Goal: Navigation & Orientation: Find specific page/section

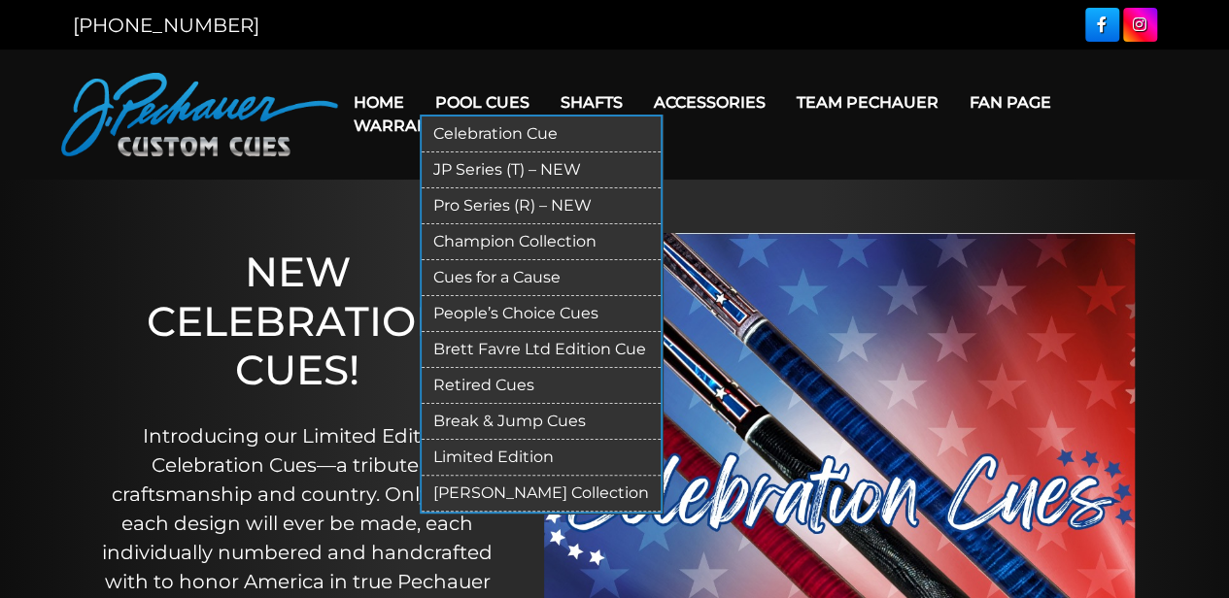
click at [494, 204] on link "Pro Series (R) – NEW" at bounding box center [541, 206] width 239 height 36
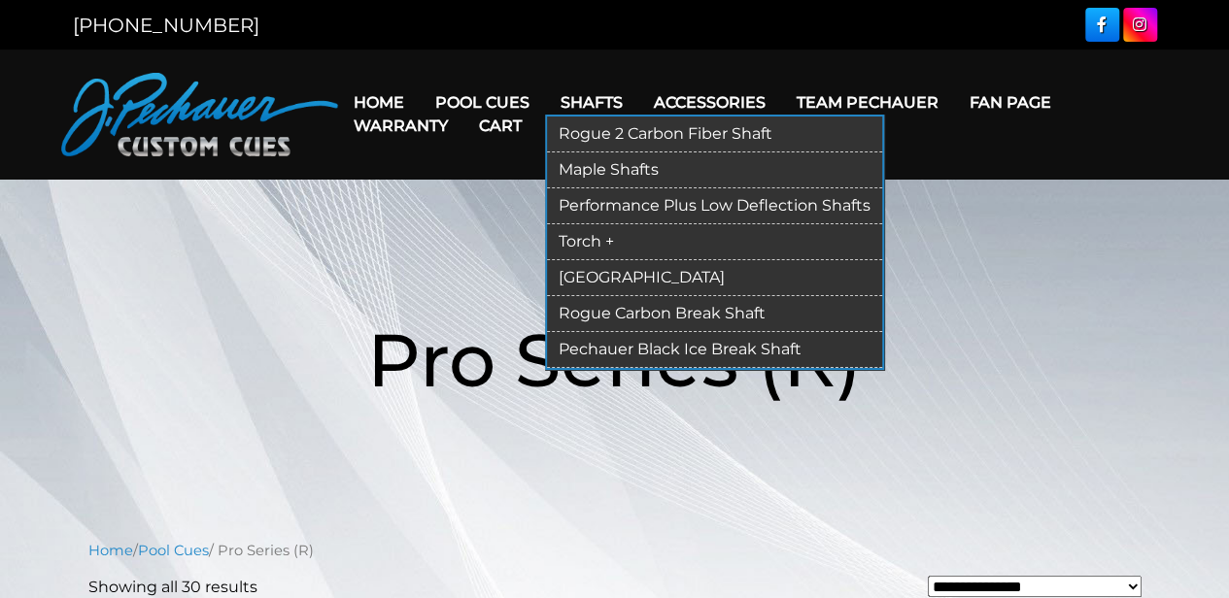
click at [598, 169] on link "Maple Shafts" at bounding box center [714, 171] width 335 height 36
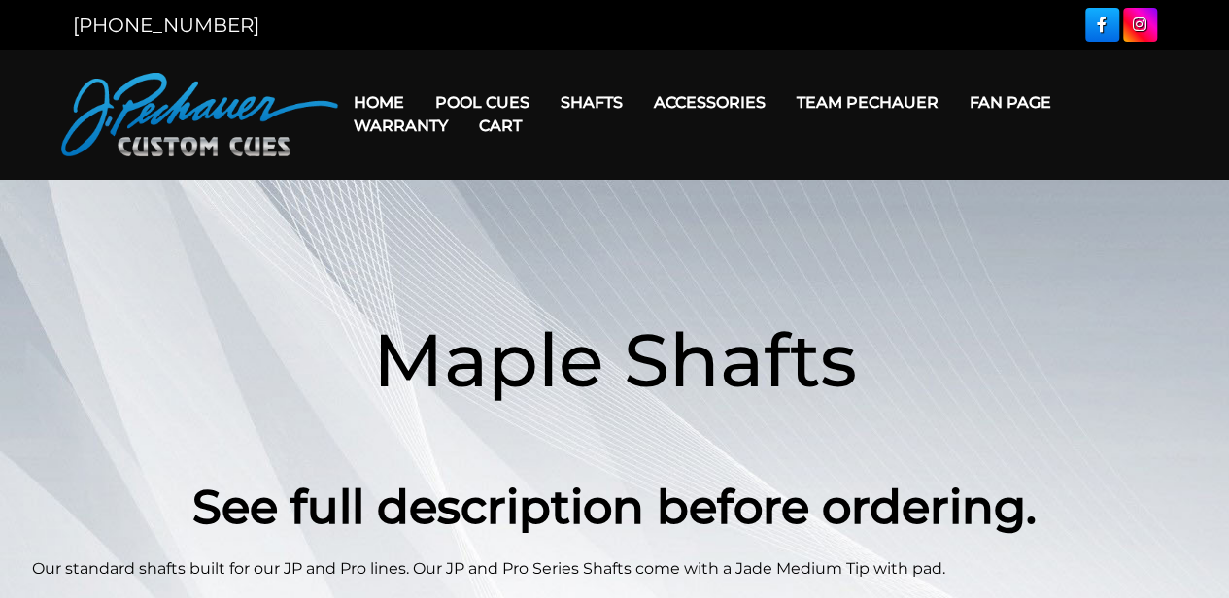
click at [384, 103] on link "Warranty" at bounding box center [400, 126] width 125 height 50
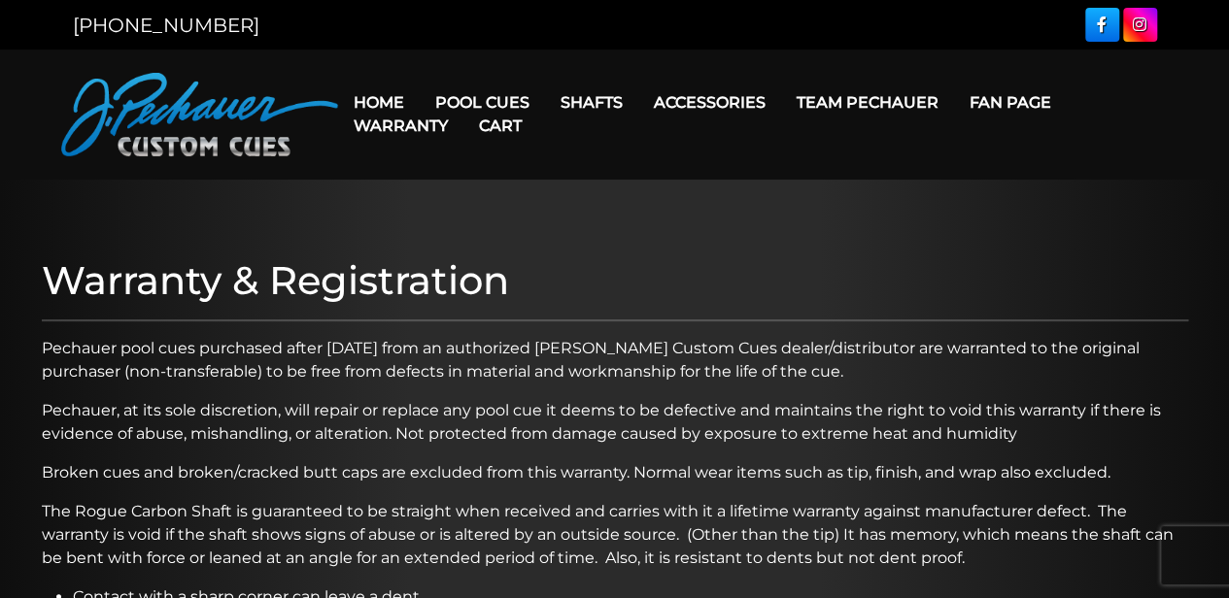
drag, startPoint x: 494, startPoint y: 108, endPoint x: 464, endPoint y: 103, distance: 29.5
click at [464, 103] on link "Cart" at bounding box center [500, 126] width 74 height 50
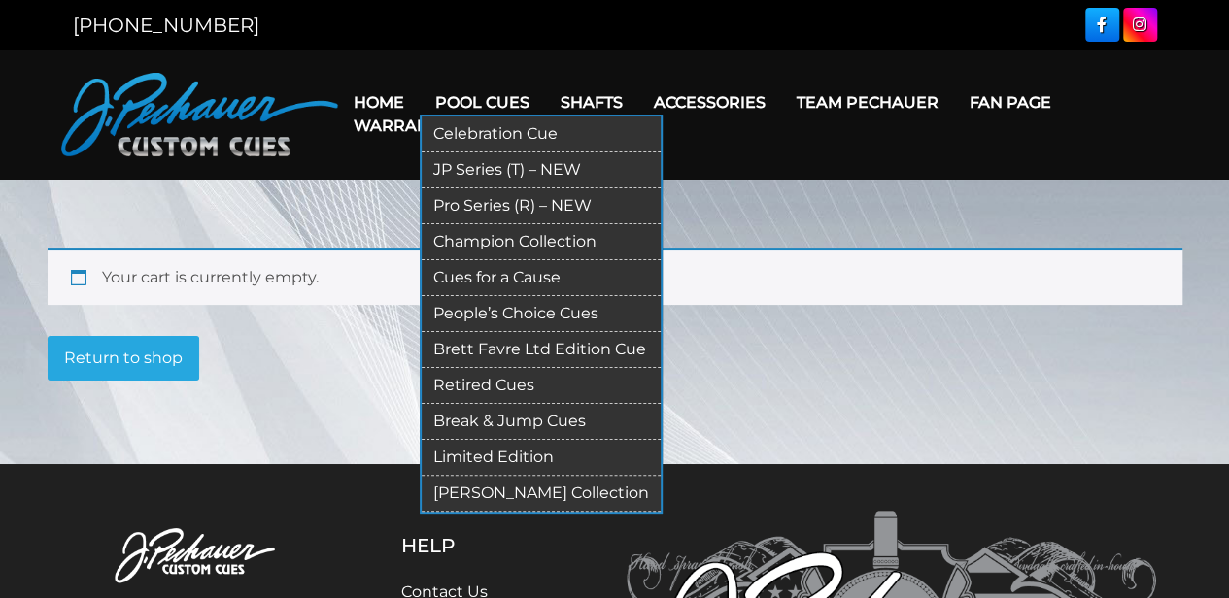
click at [503, 455] on link "Limited Edition" at bounding box center [541, 458] width 239 height 36
